Goal: Task Accomplishment & Management: Manage account settings

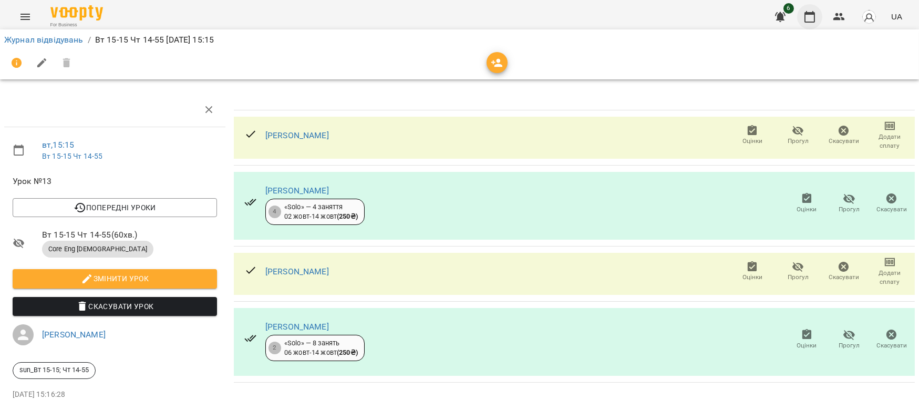
click at [812, 21] on icon "button" at bounding box center [809, 17] width 13 height 13
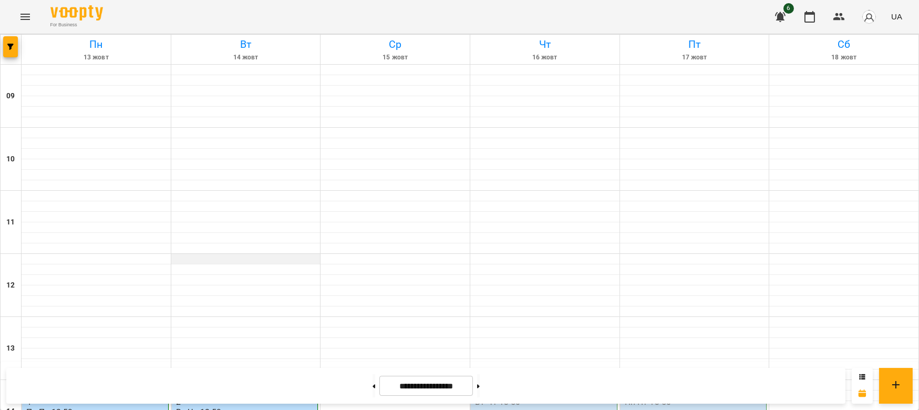
scroll to position [382, 0]
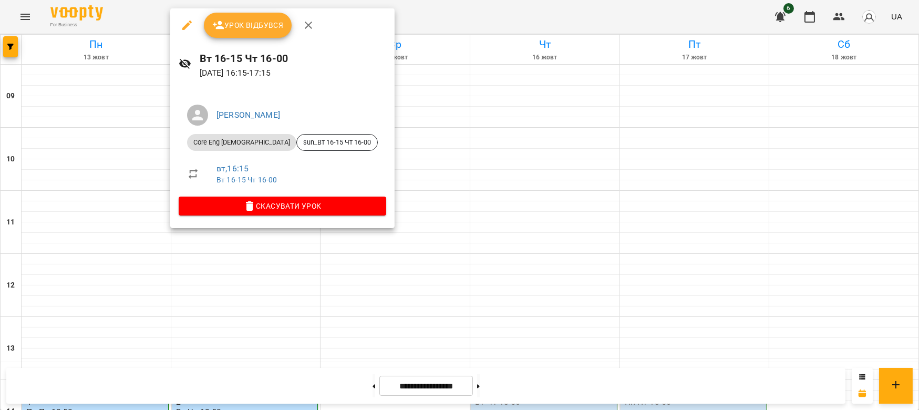
click at [254, 24] on span "Урок відбувся" at bounding box center [247, 25] width 71 height 13
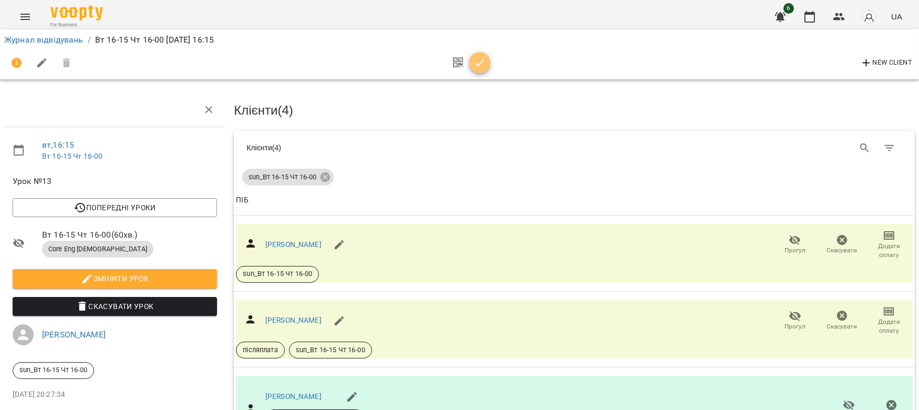
click at [488, 68] on span "button" at bounding box center [479, 63] width 21 height 13
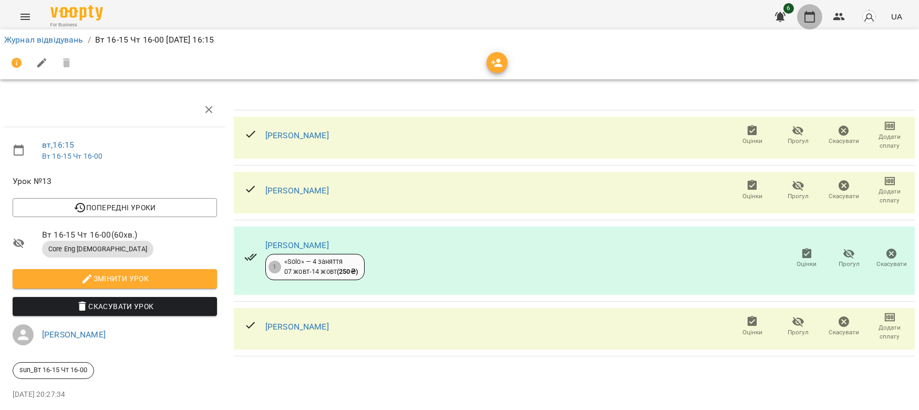
click at [814, 22] on icon "button" at bounding box center [809, 17] width 11 height 12
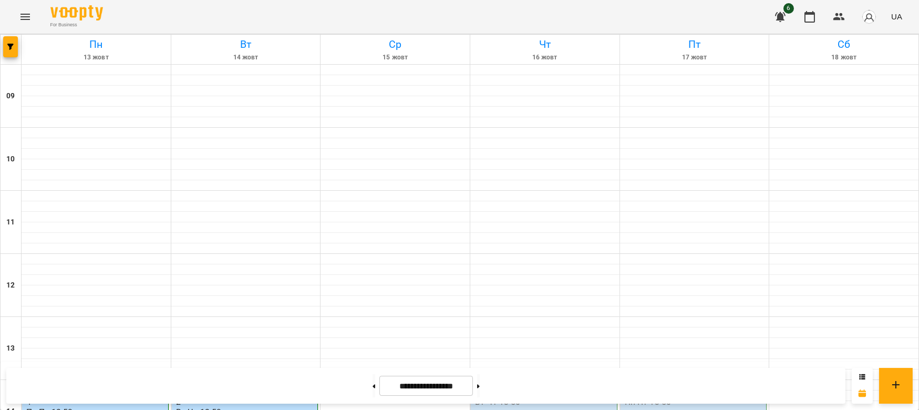
scroll to position [382, 0]
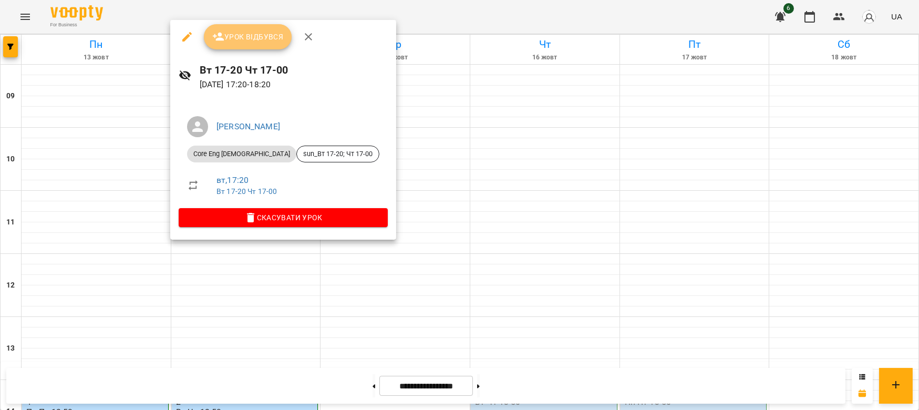
click at [243, 36] on span "Урок відбувся" at bounding box center [247, 36] width 71 height 13
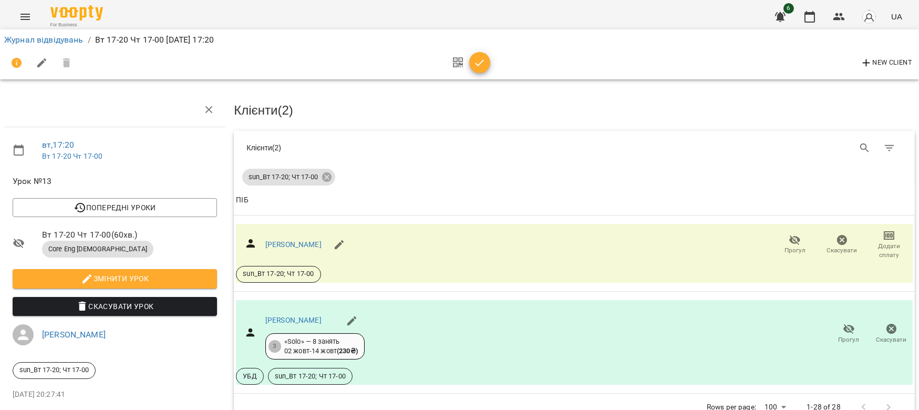
click at [476, 65] on icon "button" at bounding box center [479, 63] width 13 height 13
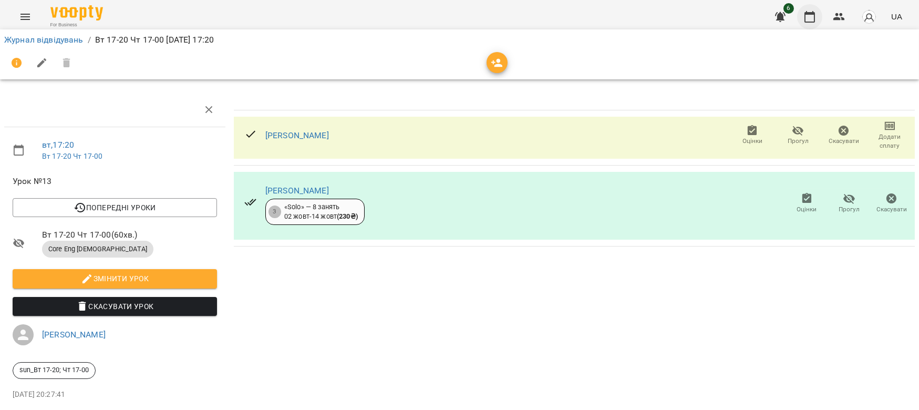
click at [808, 23] on button "button" at bounding box center [809, 16] width 25 height 25
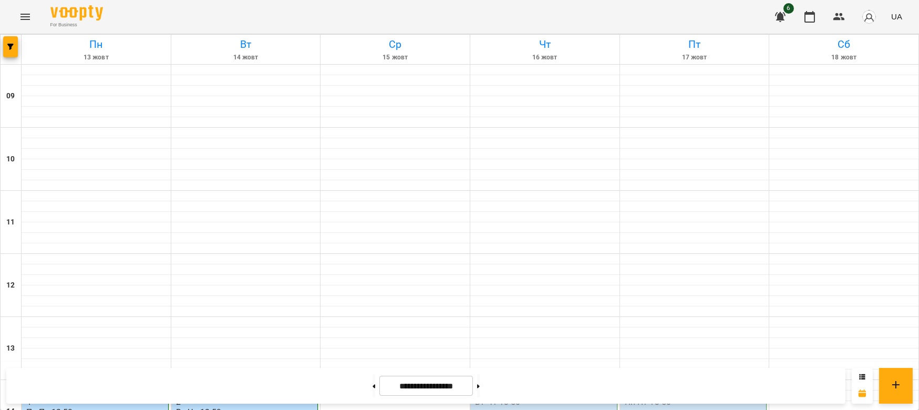
scroll to position [458, 0]
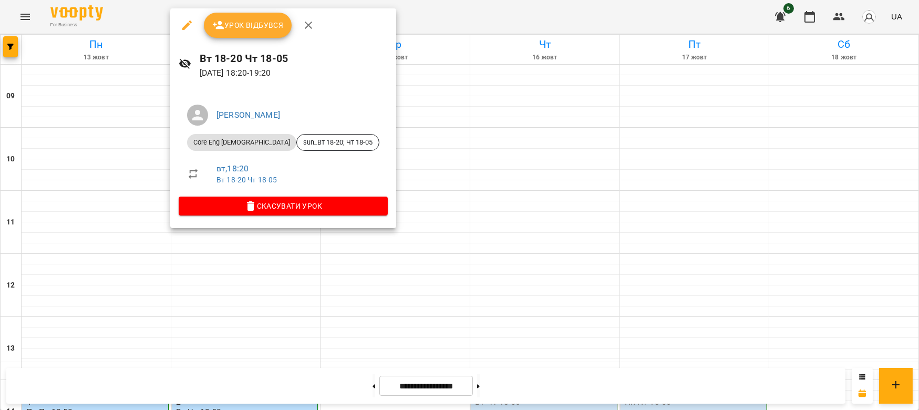
click at [252, 23] on span "Урок відбувся" at bounding box center [247, 25] width 71 height 13
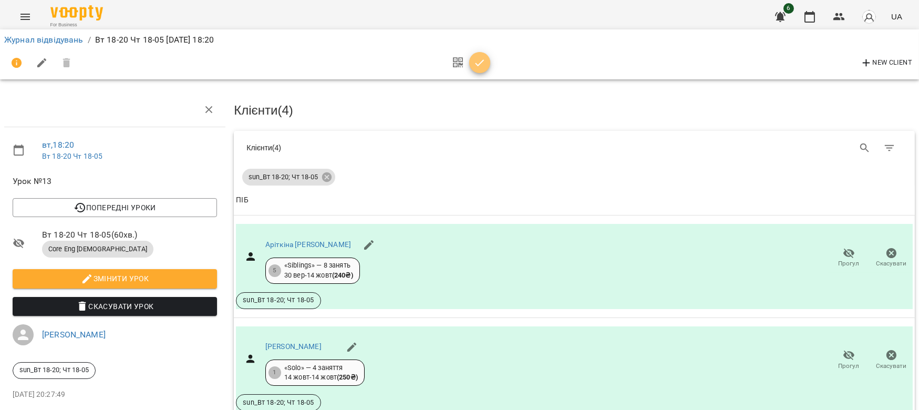
click at [478, 58] on icon "button" at bounding box center [479, 63] width 13 height 13
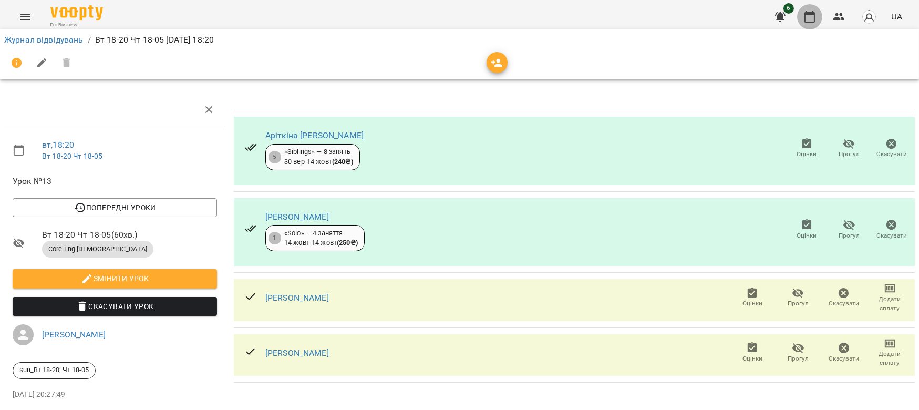
click at [804, 15] on icon "button" at bounding box center [809, 17] width 13 height 13
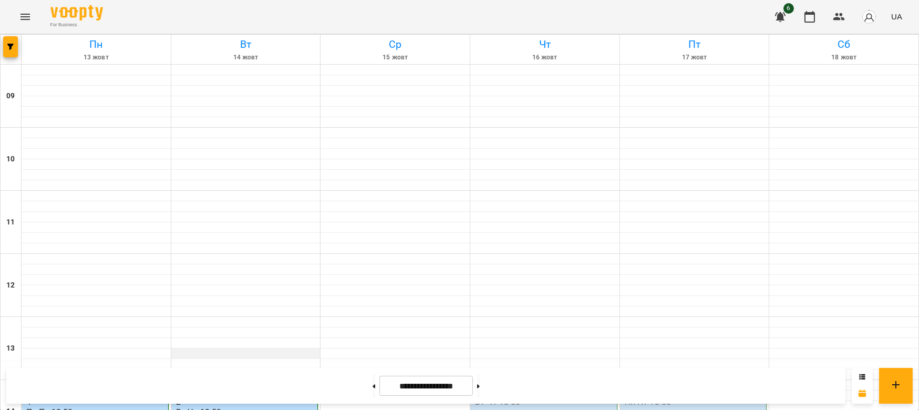
scroll to position [458, 0]
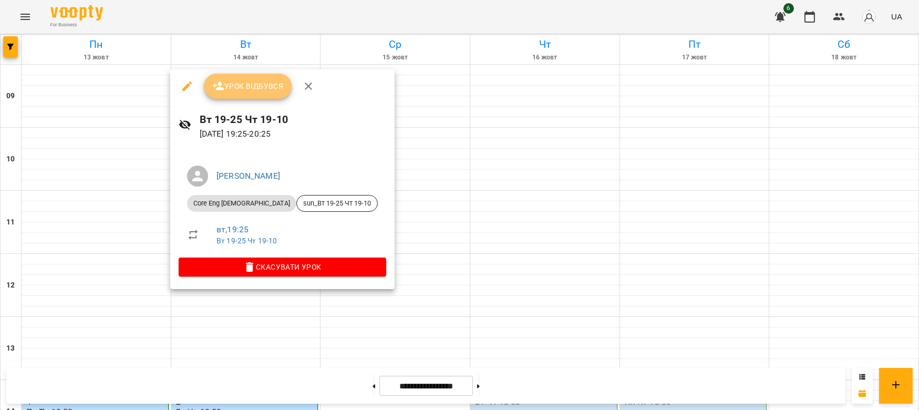
click at [271, 85] on span "Урок відбувся" at bounding box center [247, 86] width 71 height 13
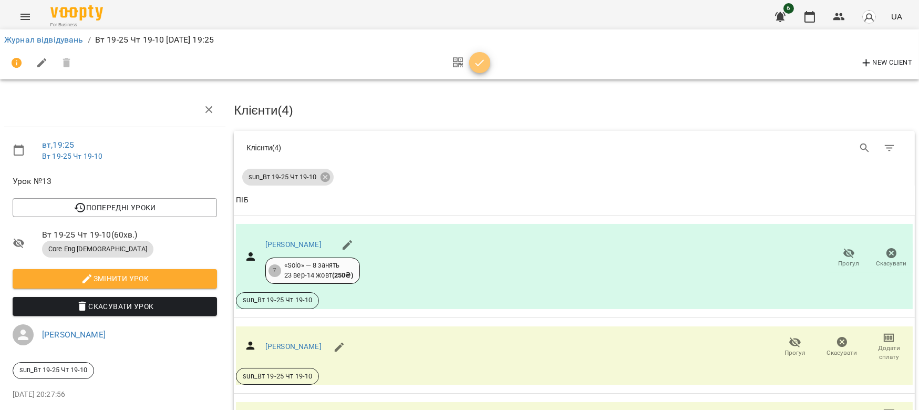
click at [483, 66] on icon "button" at bounding box center [479, 63] width 13 height 13
